Goal: Information Seeking & Learning: Learn about a topic

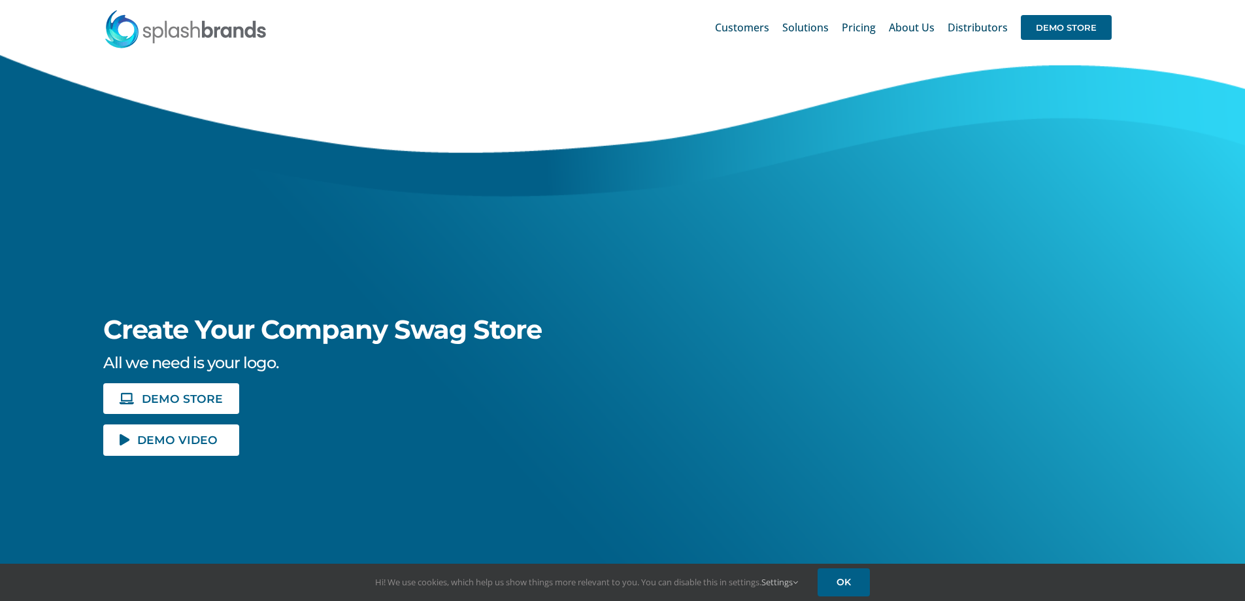
click at [858, 32] on span "Pricing" at bounding box center [859, 27] width 34 height 10
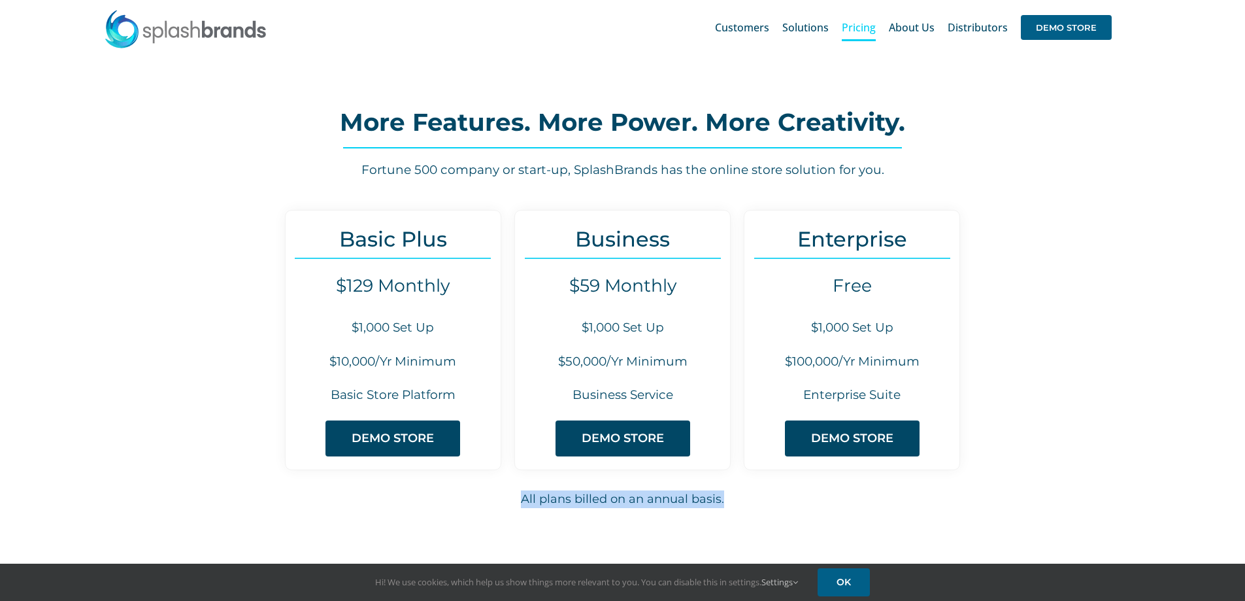
drag, startPoint x: 739, startPoint y: 503, endPoint x: 508, endPoint y: 505, distance: 230.1
click at [508, 505] on h6 "All plans billed on an annual basis." at bounding box center [622, 499] width 915 height 18
click at [461, 508] on div "Basic Plus $129 Monthly $1,000 Set Up $10,000/Yr Minimum Basic Store Platform D…" at bounding box center [622, 372] width 918 height 325
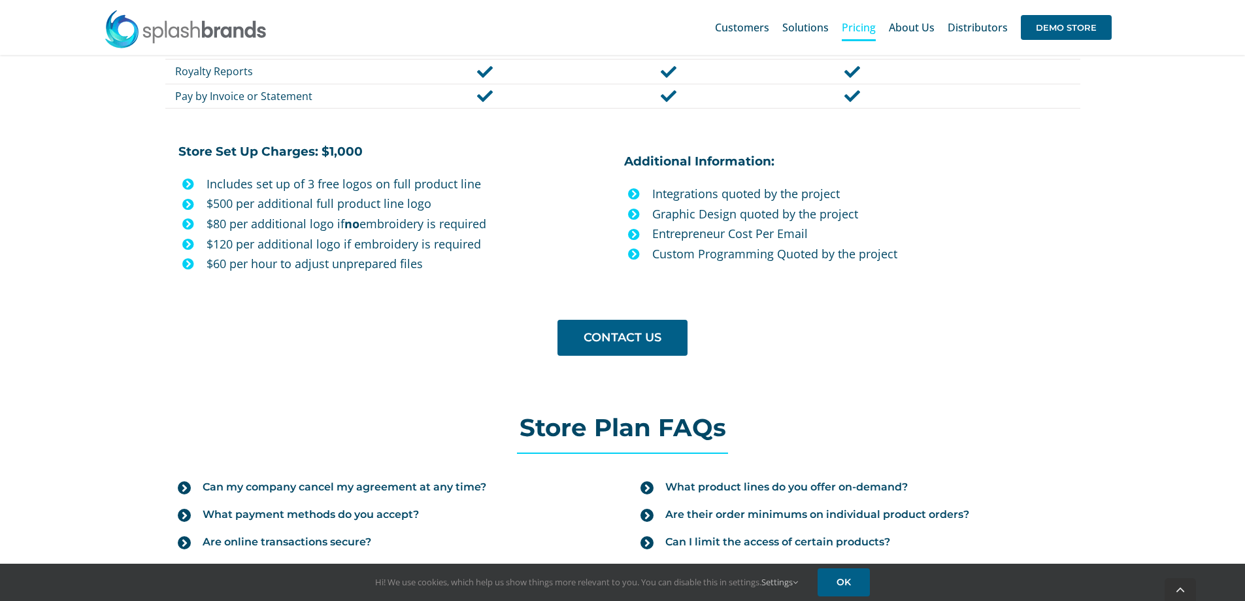
scroll to position [1242, 0]
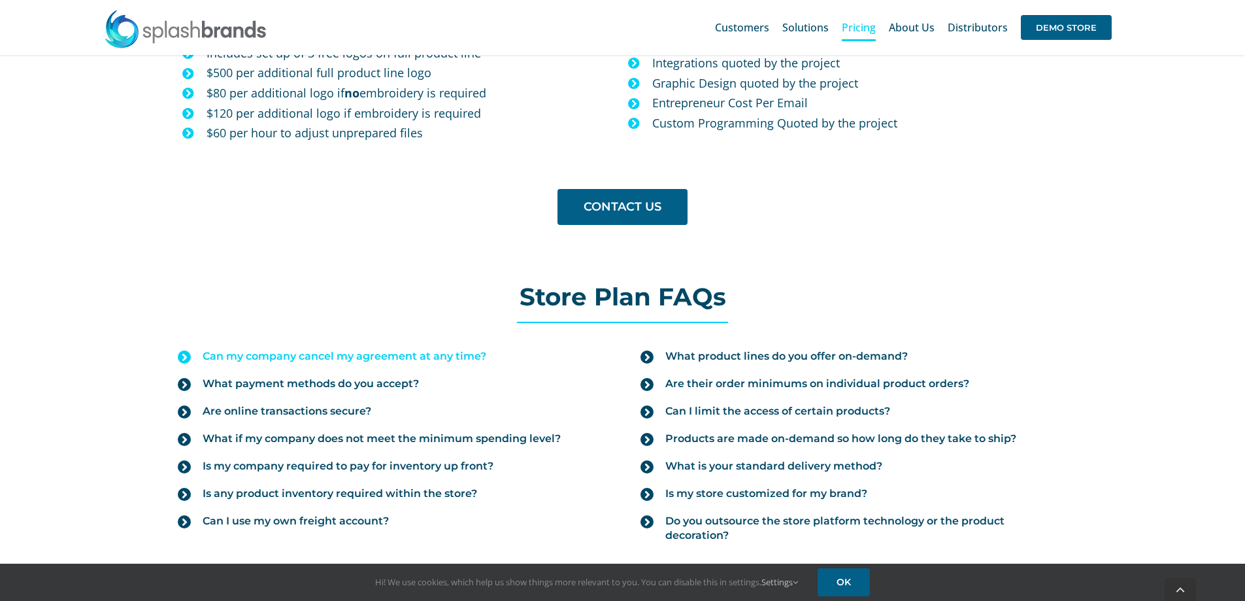
click at [182, 355] on icon at bounding box center [184, 356] width 13 height 13
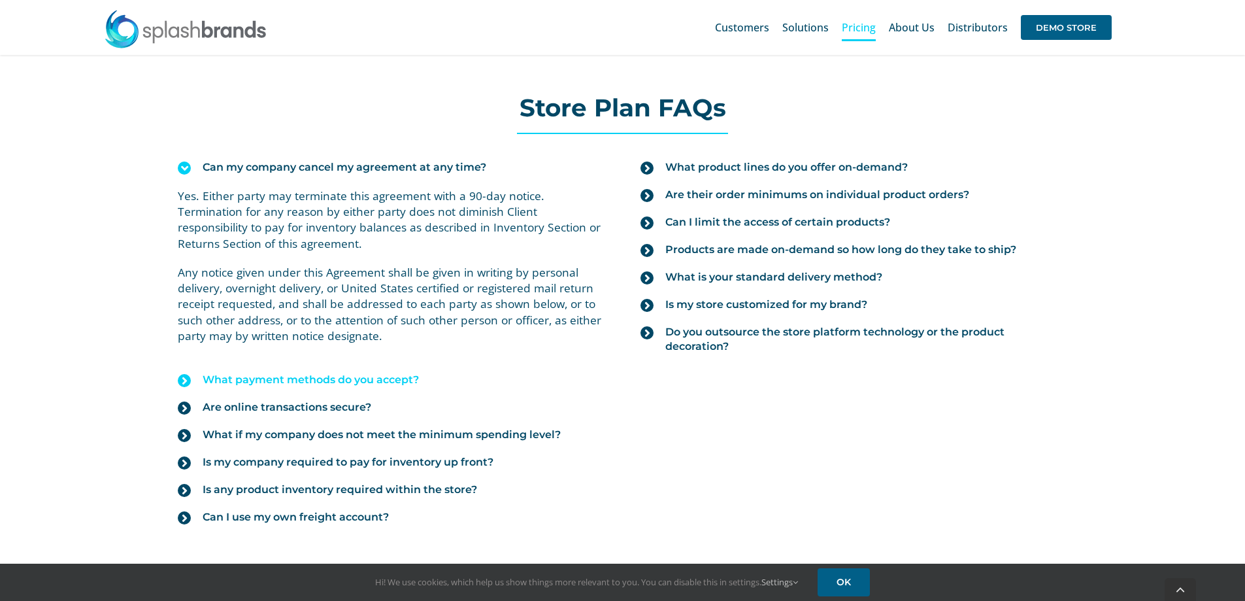
scroll to position [1438, 0]
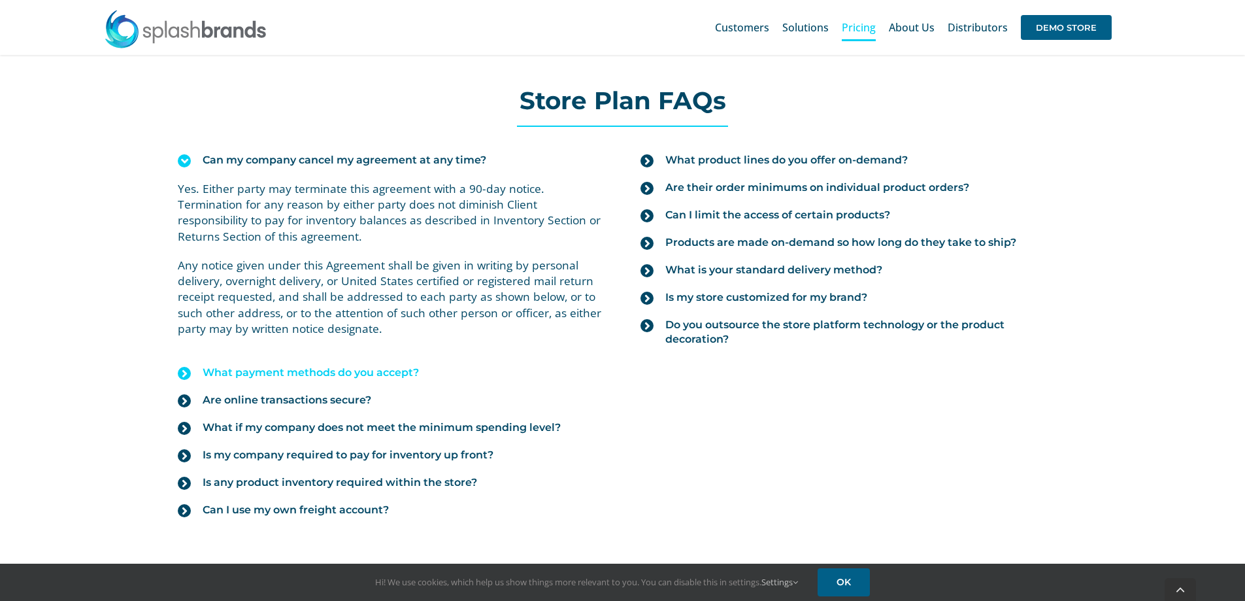
click at [179, 372] on icon at bounding box center [184, 373] width 13 height 13
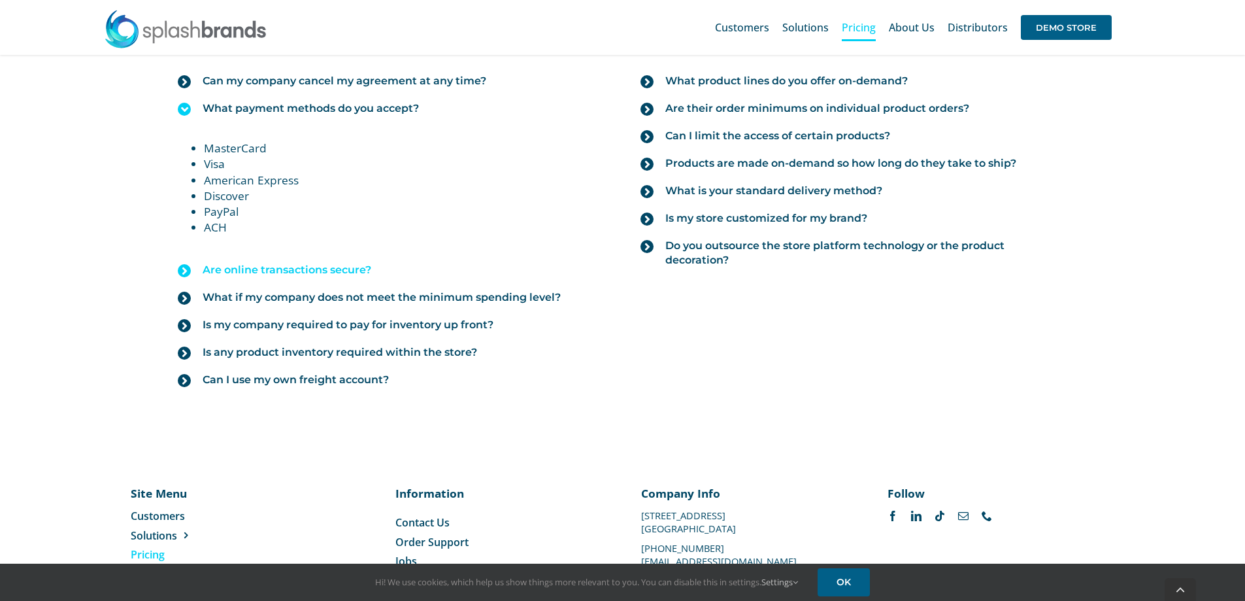
scroll to position [1587, 0]
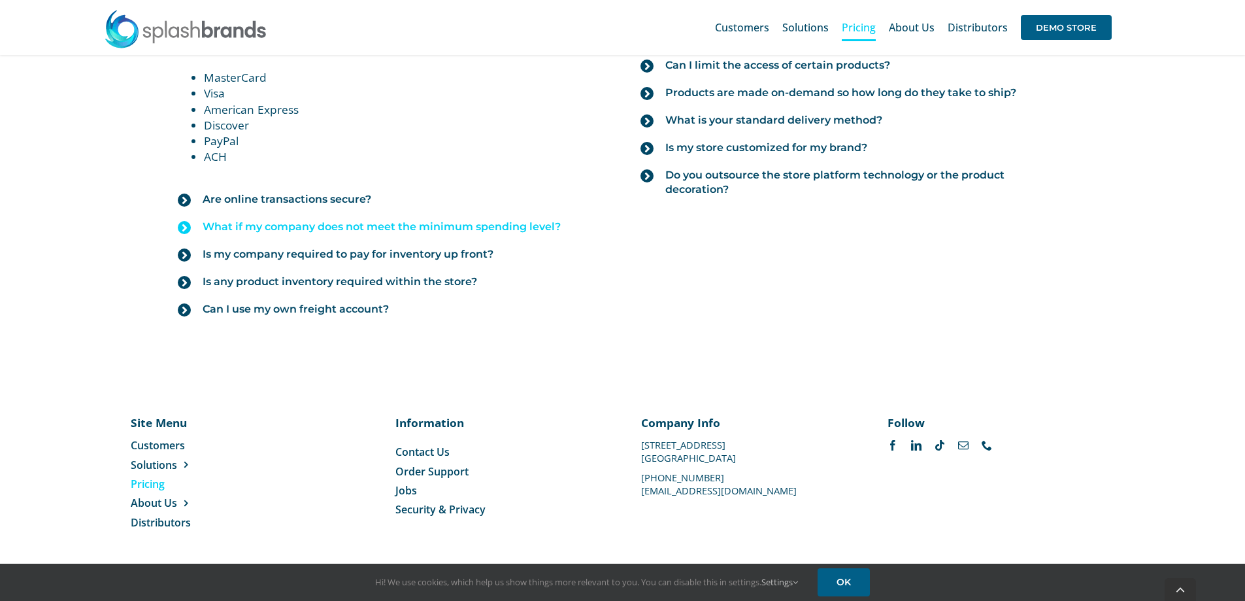
click at [182, 226] on icon at bounding box center [184, 227] width 13 height 13
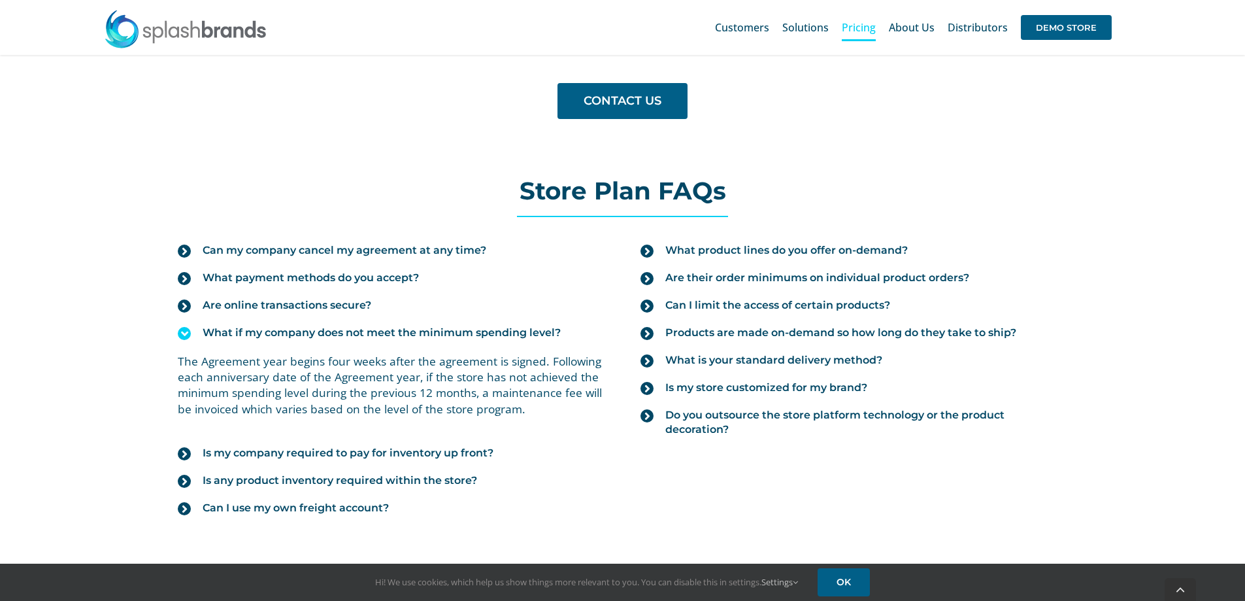
scroll to position [1546, 0]
